Goal: Information Seeking & Learning: Learn about a topic

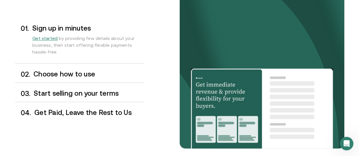
scroll to position [483, 0]
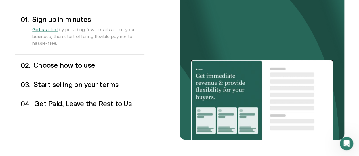
click at [104, 69] on h3 "Choose how to use" at bounding box center [89, 65] width 111 height 7
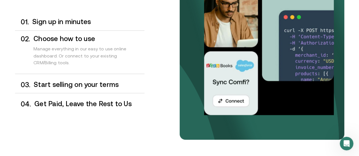
click at [102, 88] on h3 "Start selling on your terms" at bounding box center [89, 84] width 110 height 7
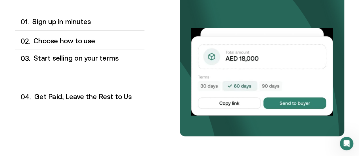
scroll to position [486, 0]
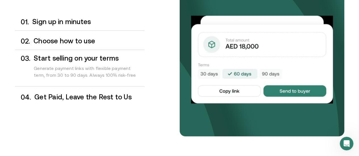
click at [105, 101] on h3 "Get Paid, Leave the Rest to Us" at bounding box center [89, 96] width 110 height 7
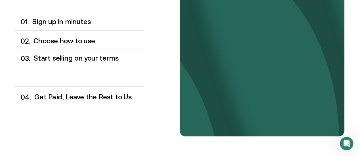
click at [105, 101] on div "Get Paid, Leave the Rest to Us" at bounding box center [89, 97] width 110 height 8
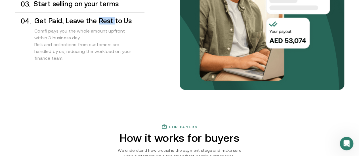
scroll to position [504, 0]
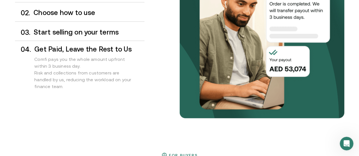
click at [106, 95] on div "Comfi pays you the whole amount upfront within 3 business day. Risk and collect…" at bounding box center [89, 74] width 110 height 43
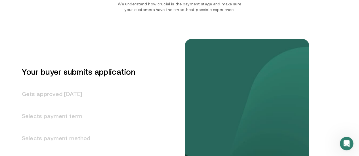
scroll to position [703, 0]
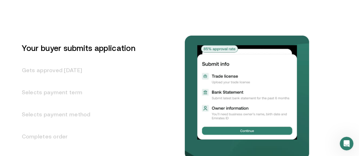
click at [96, 81] on h3 "Gets approved [DATE]" at bounding box center [75, 70] width 120 height 22
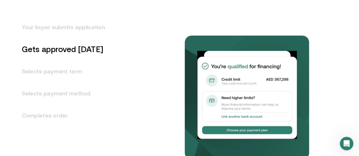
click at [96, 83] on h3 "Selects payment term" at bounding box center [60, 71] width 90 height 22
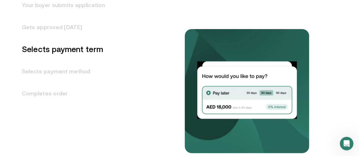
click at [96, 83] on h3 "Selects payment method" at bounding box center [60, 71] width 90 height 22
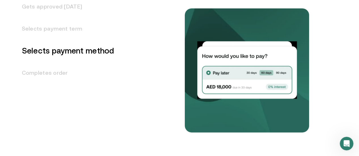
scroll to position [768, 0]
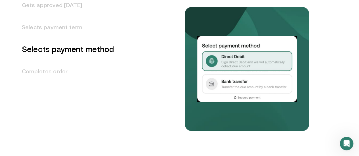
click at [96, 83] on h3 "Completes order" at bounding box center [64, 71] width 99 height 22
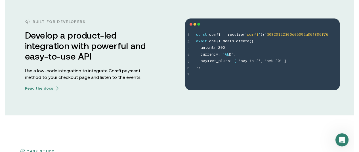
scroll to position [0, 0]
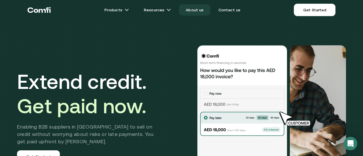
click at [195, 8] on link "About us" at bounding box center [194, 9] width 31 height 11
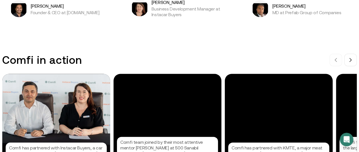
scroll to position [568, 0]
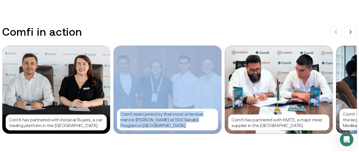
drag, startPoint x: 257, startPoint y: 93, endPoint x: 186, endPoint y: 91, distance: 71.0
click at [186, 92] on div "Comfi has partnered with Instacar Buyers, a car trading platform in the UAE Com…" at bounding box center [183, 90] width 363 height 88
click at [355, 37] on button at bounding box center [350, 32] width 12 height 12
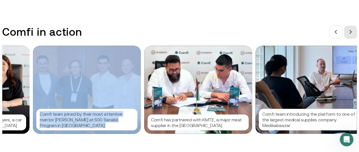
scroll to position [0, 85]
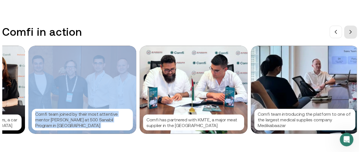
click at [355, 37] on button at bounding box center [350, 32] width 12 height 12
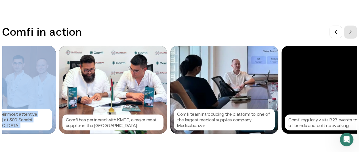
scroll to position [0, 170]
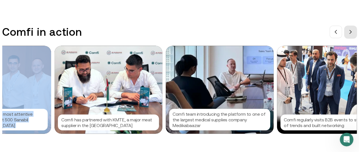
click at [355, 37] on button at bounding box center [350, 32] width 12 height 12
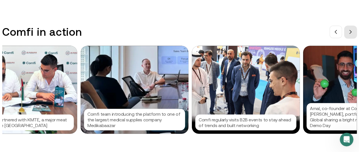
click at [355, 37] on button at bounding box center [350, 32] width 12 height 12
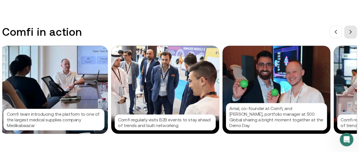
scroll to position [0, 341]
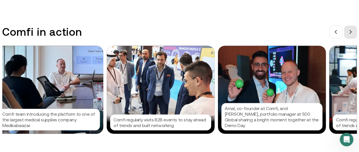
click at [355, 37] on button at bounding box center [350, 32] width 12 height 12
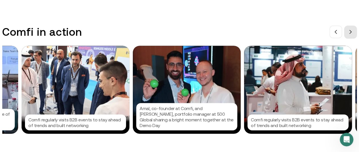
click at [355, 37] on button at bounding box center [350, 32] width 12 height 12
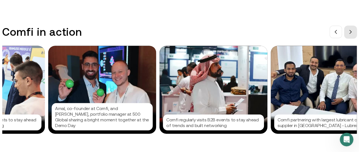
scroll to position [0, 511]
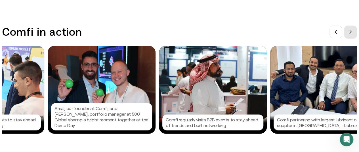
click at [354, 37] on button at bounding box center [350, 32] width 12 height 12
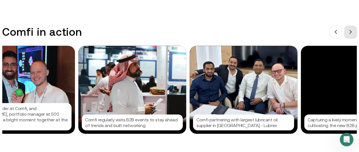
scroll to position [0, 596]
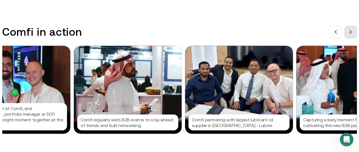
click at [354, 37] on button at bounding box center [350, 32] width 12 height 12
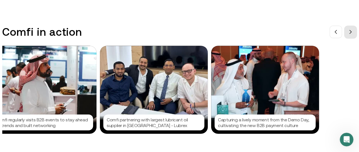
click at [354, 38] on button at bounding box center [350, 32] width 12 height 12
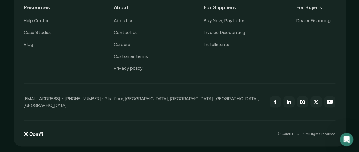
scroll to position [1480, 0]
click at [36, 36] on link "Case Studies" at bounding box center [38, 32] width 28 height 7
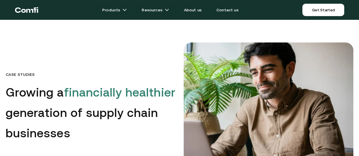
click at [38, 11] on icon "Return to the top of the Comfi home page" at bounding box center [26, 9] width 23 height 17
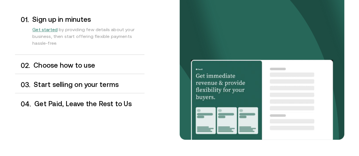
scroll to position [568, 0]
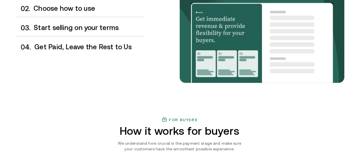
click at [102, 36] on div "0 3 . Start selling on your terms" at bounding box center [79, 28] width 129 height 17
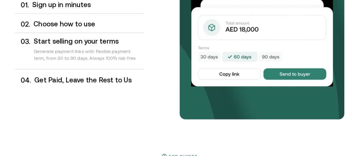
scroll to position [536, 0]
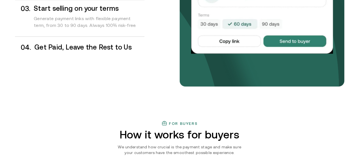
click at [106, 51] on h3 "Get Paid, Leave the Rest to Us" at bounding box center [89, 46] width 110 height 7
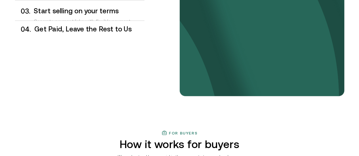
scroll to position [526, 0]
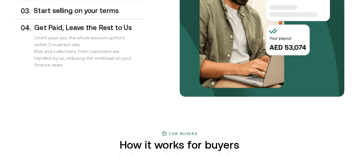
click at [97, 14] on h3 "Start selling on your terms" at bounding box center [89, 10] width 110 height 7
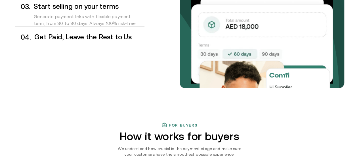
scroll to position [536, 0]
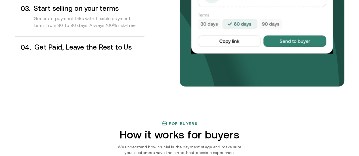
click at [106, 51] on h3 "Get Paid, Leave the Rest to Us" at bounding box center [89, 46] width 110 height 7
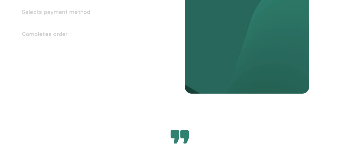
scroll to position [782, 0]
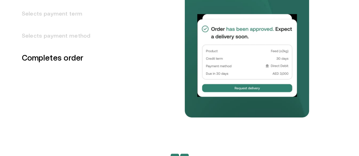
click at [93, 25] on h3 "Selects payment term" at bounding box center [60, 14] width 90 height 22
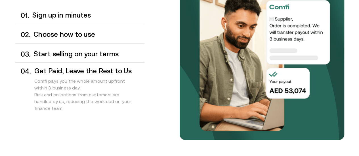
scroll to position [462, 0]
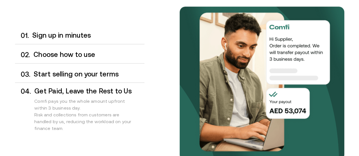
click at [118, 78] on h3 "Start selling on your terms" at bounding box center [89, 73] width 110 height 7
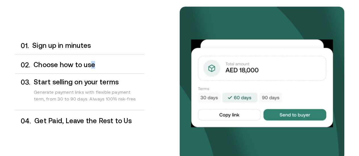
click at [94, 69] on h3 "Choose how to use" at bounding box center [89, 64] width 111 height 7
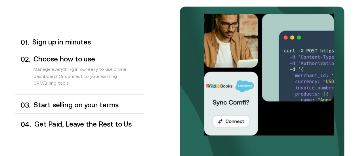
click at [82, 46] on h3 "Sign up in minutes" at bounding box center [88, 42] width 112 height 7
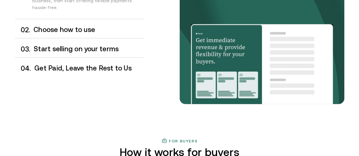
scroll to position [491, 0]
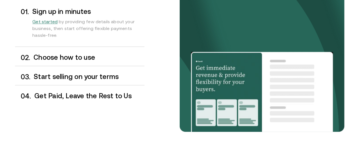
click at [94, 80] on h3 "Start selling on your terms" at bounding box center [89, 76] width 110 height 7
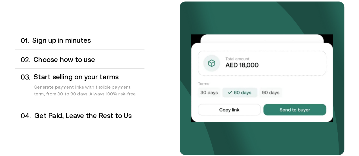
scroll to position [466, 0]
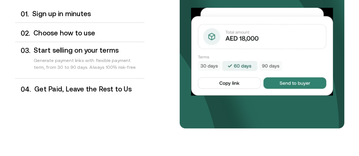
click at [104, 93] on h3 "Get Paid, Leave the Rest to Us" at bounding box center [89, 88] width 110 height 7
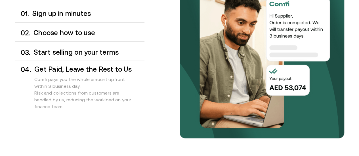
scroll to position [484, 0]
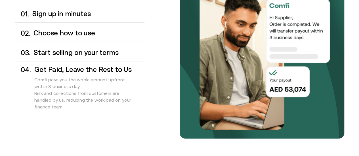
click at [105, 61] on div "0 3 . Start selling on your terms" at bounding box center [79, 52] width 129 height 17
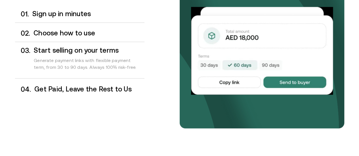
scroll to position [494, 0]
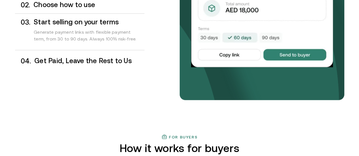
click at [108, 69] on div "0 4 . Get Paid, Leave the Rest to Us" at bounding box center [79, 61] width 129 height 17
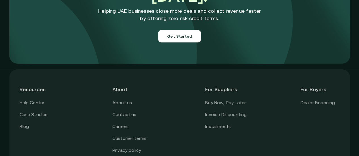
scroll to position [2046, 0]
